Goal: Find specific page/section: Find specific page/section

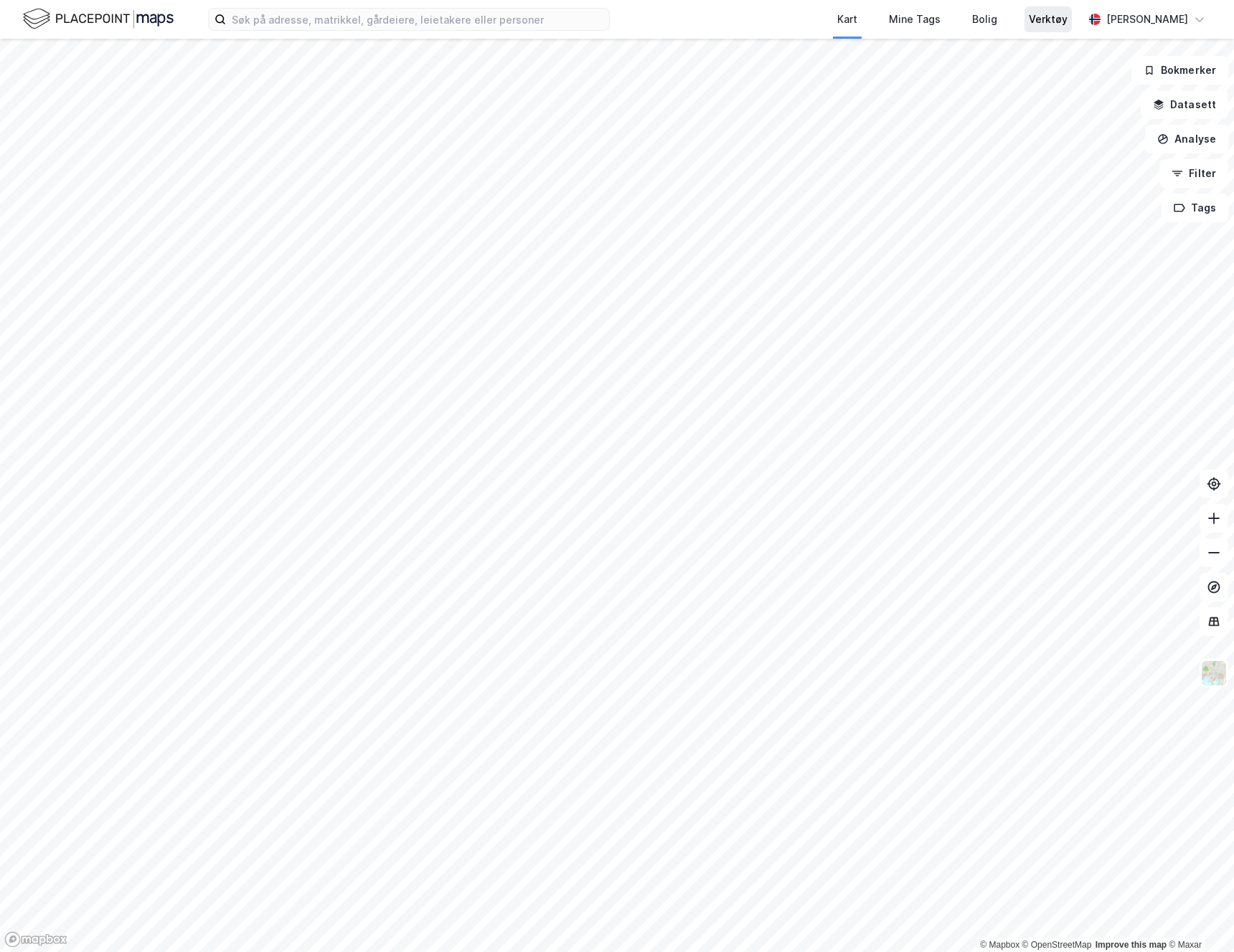
click at [1056, 19] on div "Verktøy" at bounding box center [1047, 20] width 38 height 18
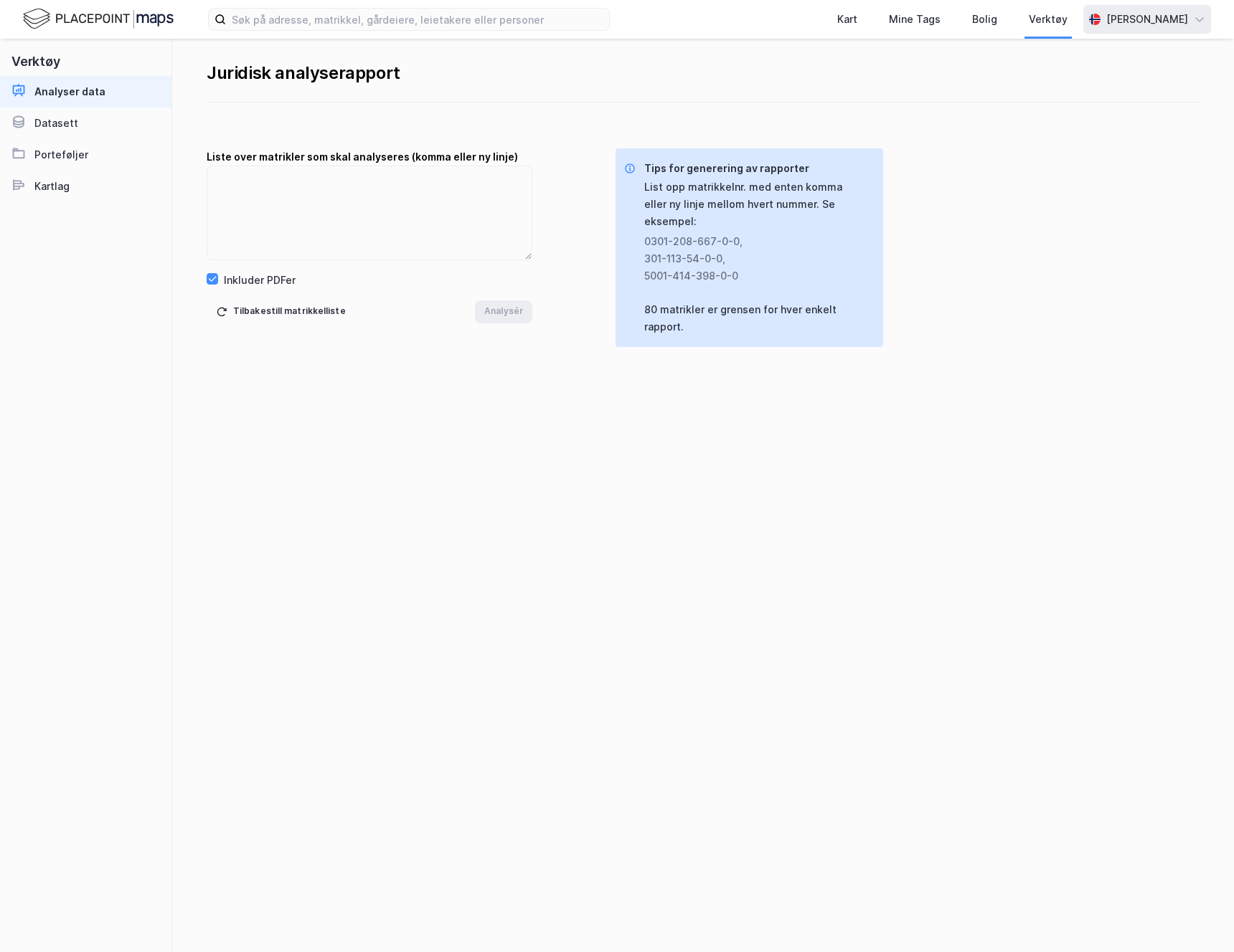
click at [1142, 20] on div "[PERSON_NAME]" at bounding box center [1146, 20] width 81 height 18
click at [1093, 95] on div "Åpne Supervisor portalen" at bounding box center [1118, 88] width 127 height 18
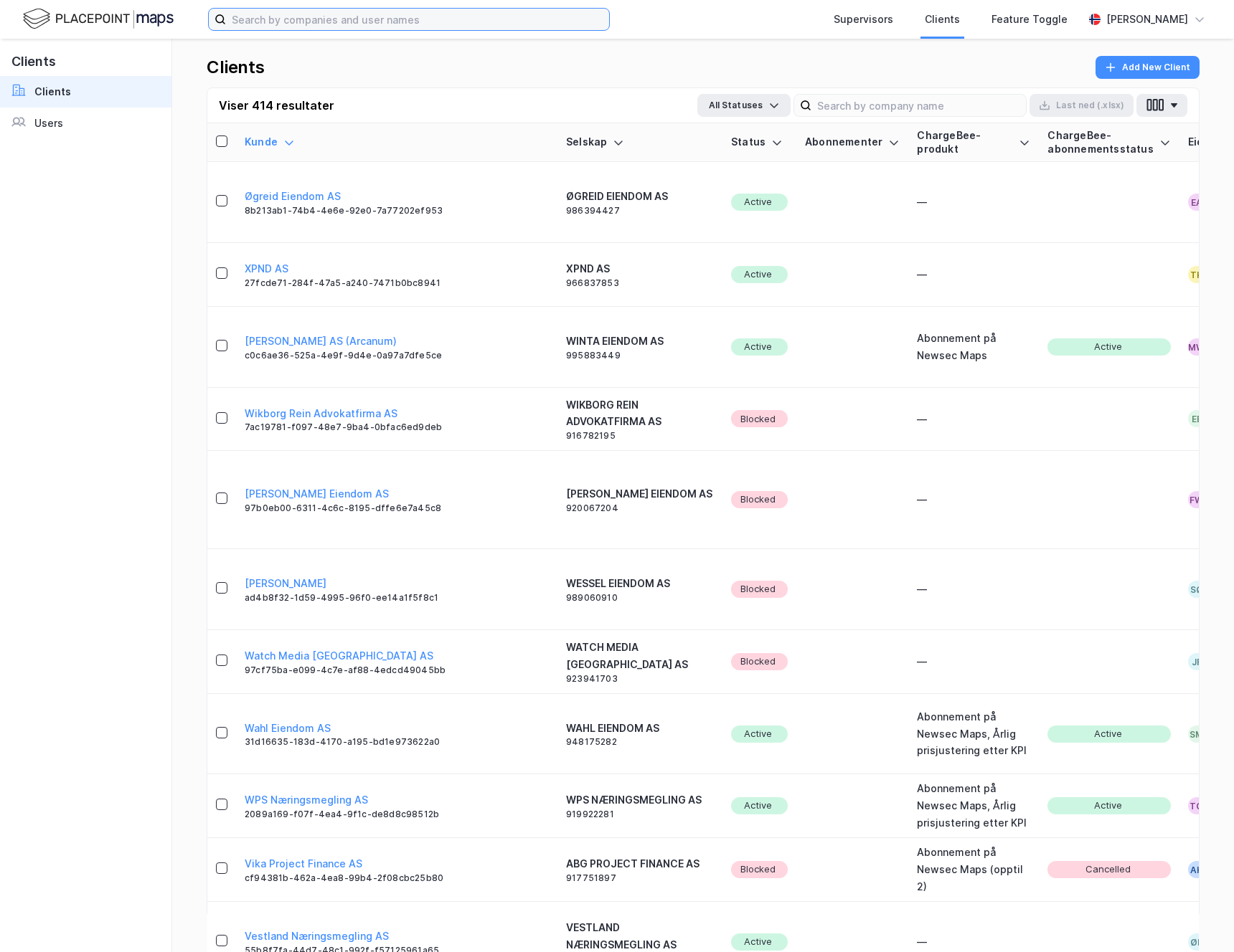
click at [453, 25] on input at bounding box center [417, 20] width 383 height 22
type input "kont"
